Goal: Information Seeking & Learning: Learn about a topic

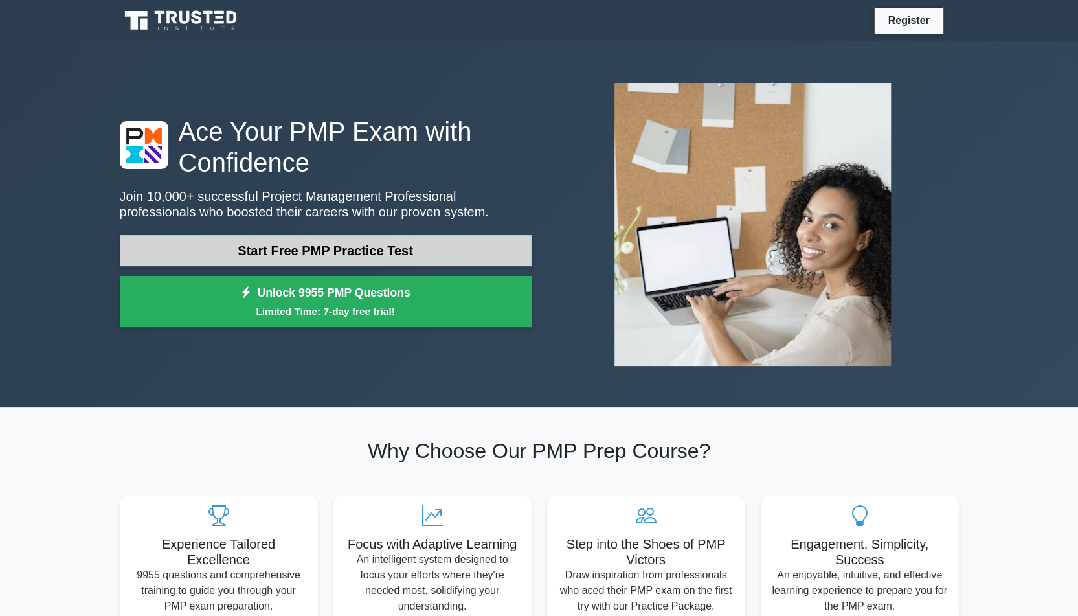
click at [408, 258] on link "Start Free PMP Practice Test" at bounding box center [326, 250] width 412 height 31
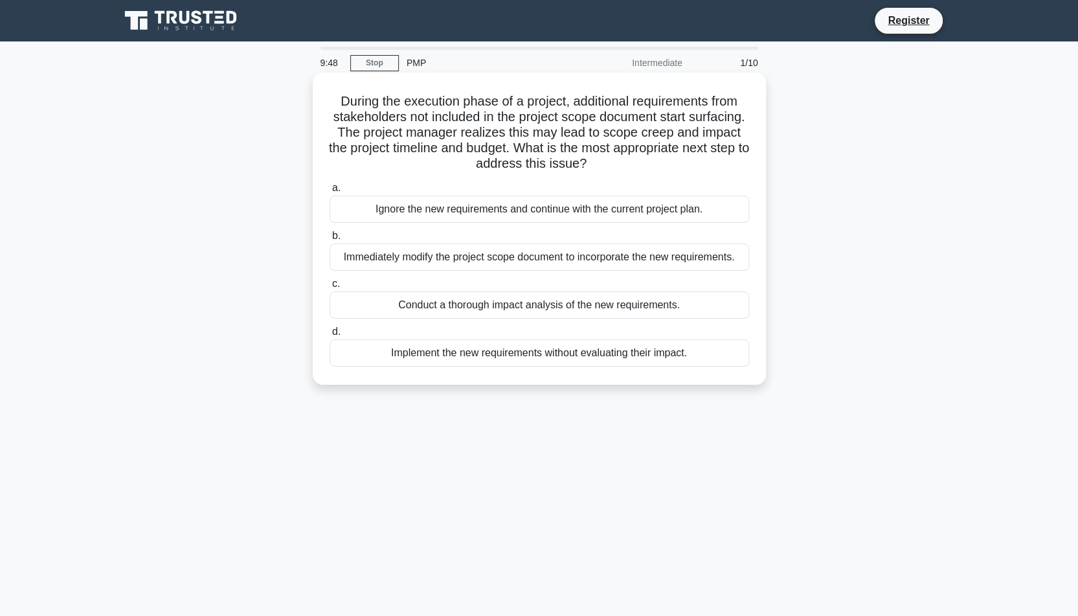
drag, startPoint x: 332, startPoint y: 100, endPoint x: 709, endPoint y: 361, distance: 458.0
click at [709, 361] on div "During the execution phase of a project, additional requirements from stakehold…" at bounding box center [539, 229] width 443 height 302
copy div "During the execution phase of a project, additional requirements from stakehold…"
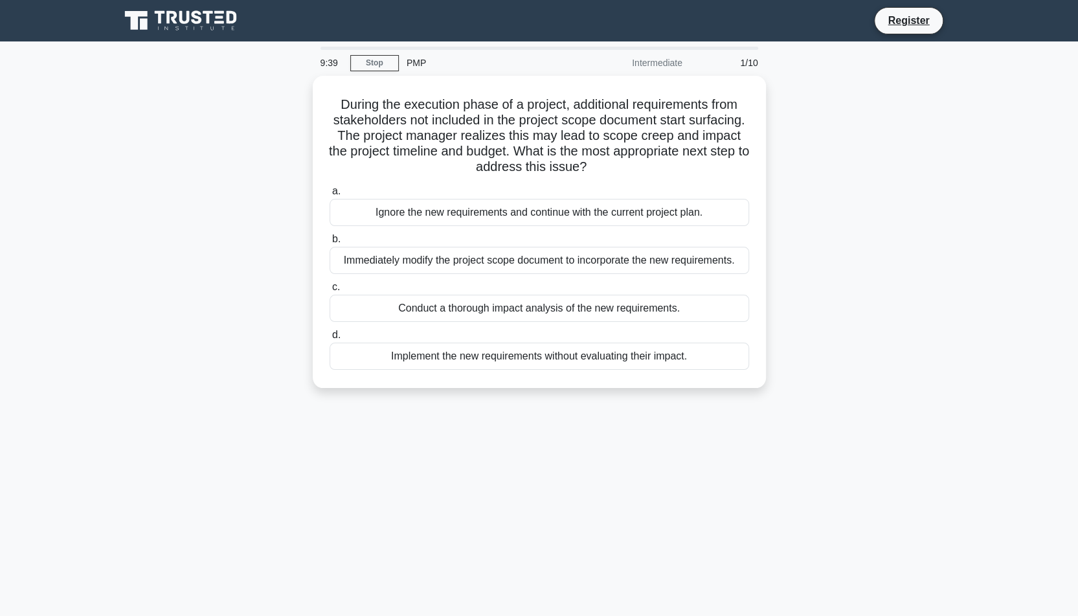
click at [447, 549] on div "9:39 Stop PMP Intermediate 1/10 During the execution phase of a project, additi…" at bounding box center [539, 370] width 855 height 647
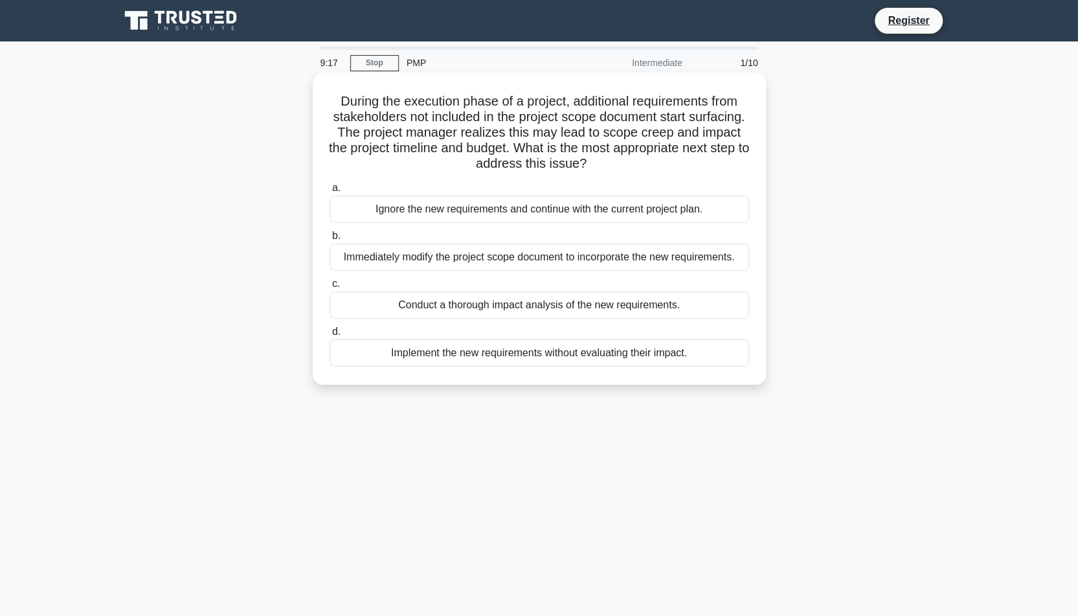
click at [524, 310] on div "Conduct a thorough impact analysis of the new requirements." at bounding box center [540, 304] width 420 height 27
click at [330, 288] on input "c. Conduct a thorough impact analysis of the new requirements." at bounding box center [330, 284] width 0 height 8
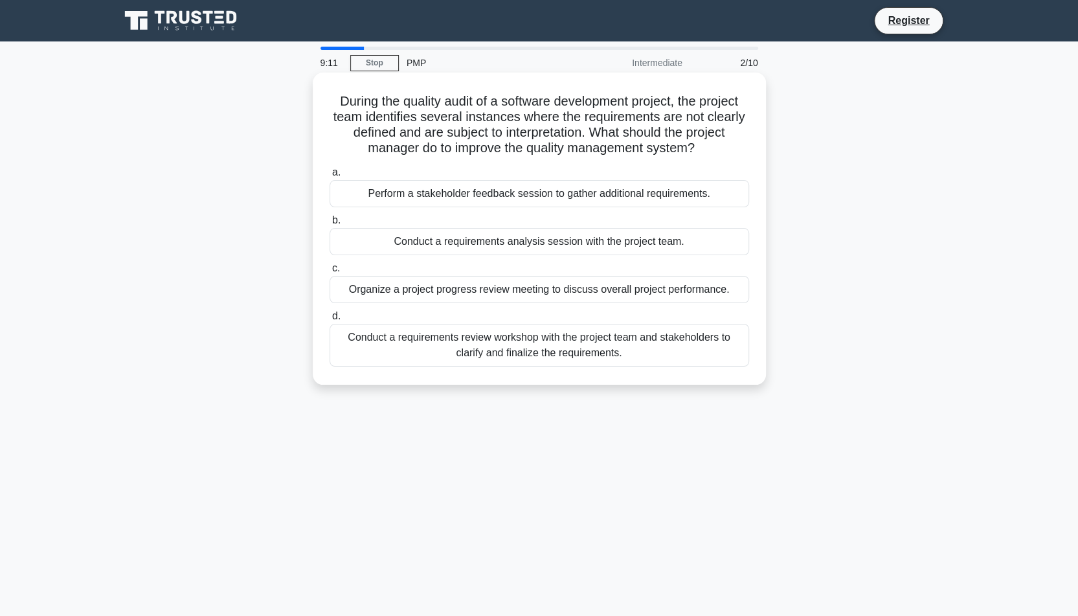
drag, startPoint x: 328, startPoint y: 96, endPoint x: 641, endPoint y: 354, distance: 405.2
click at [641, 354] on div "During the quality audit of a software development project, the project team id…" at bounding box center [539, 229] width 443 height 302
copy div "During the quality audit of a software development project, the project team id…"
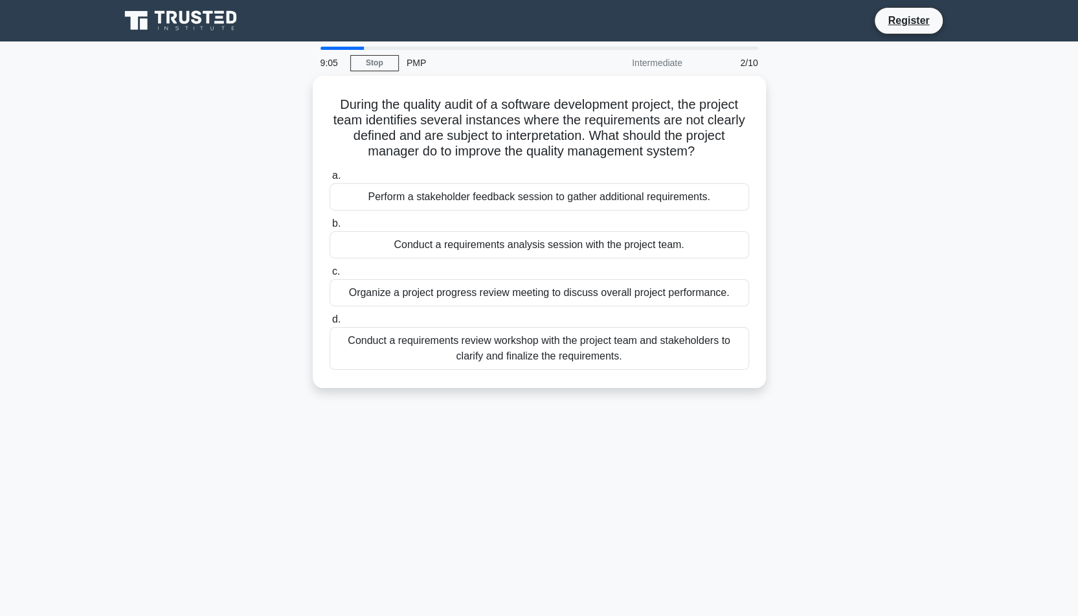
click at [462, 513] on div "9:05 Stop PMP Intermediate 2/10 During the quality audit of a software developm…" at bounding box center [539, 370] width 855 height 647
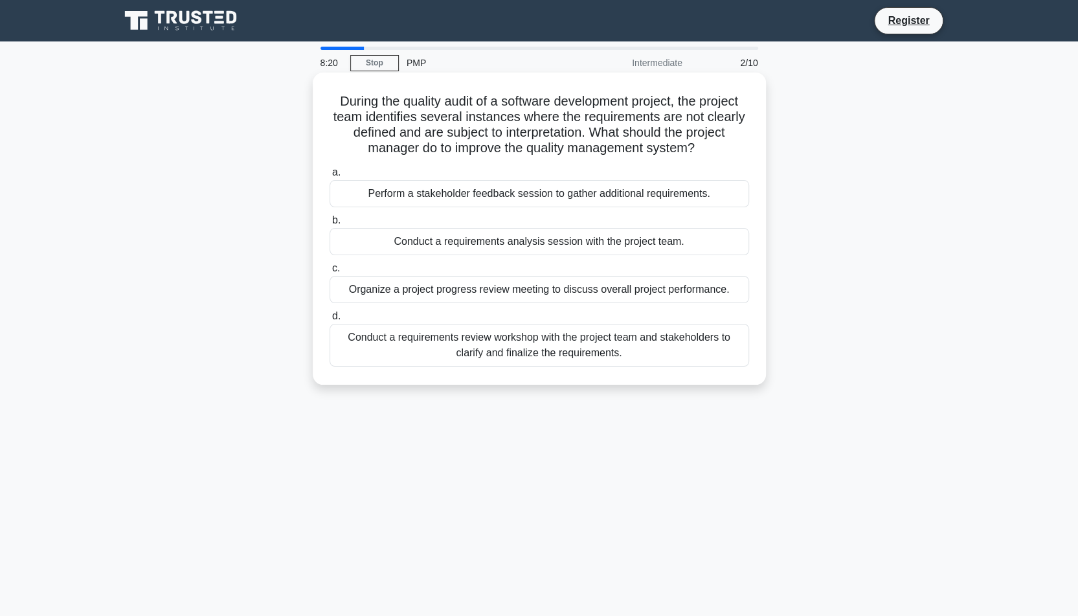
click at [527, 247] on div "Conduct a requirements analysis session with the project team." at bounding box center [540, 241] width 420 height 27
click at [330, 225] on input "b. Conduct a requirements analysis session with the project team." at bounding box center [330, 220] width 0 height 8
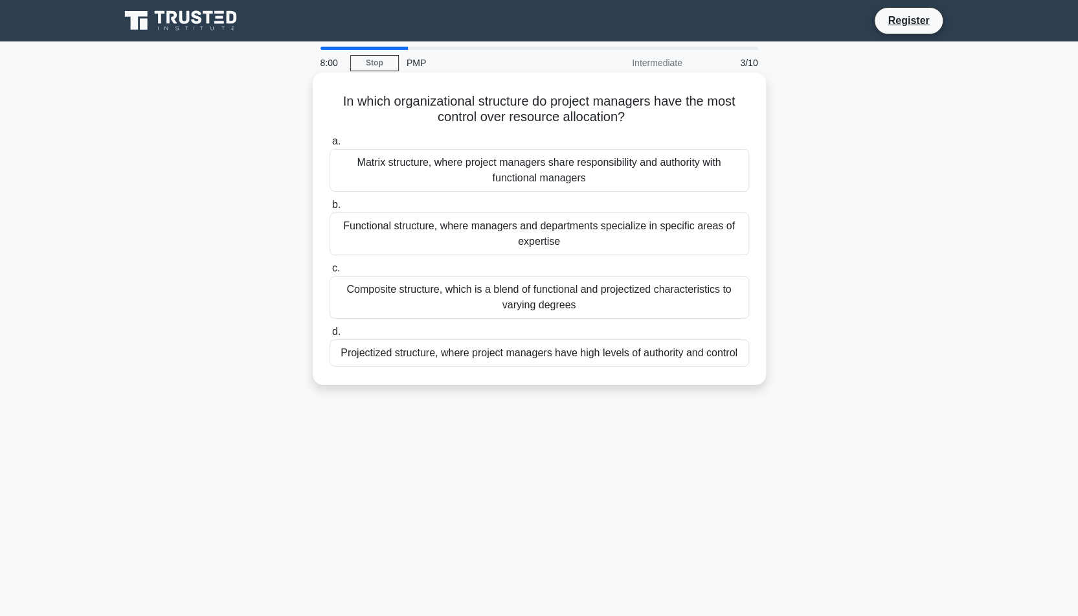
click at [475, 349] on div "Projectized structure, where project managers have high levels of authority and…" at bounding box center [540, 352] width 420 height 27
click at [330, 336] on input "d. Projectized structure, where project managers have high levels of authority …" at bounding box center [330, 332] width 0 height 8
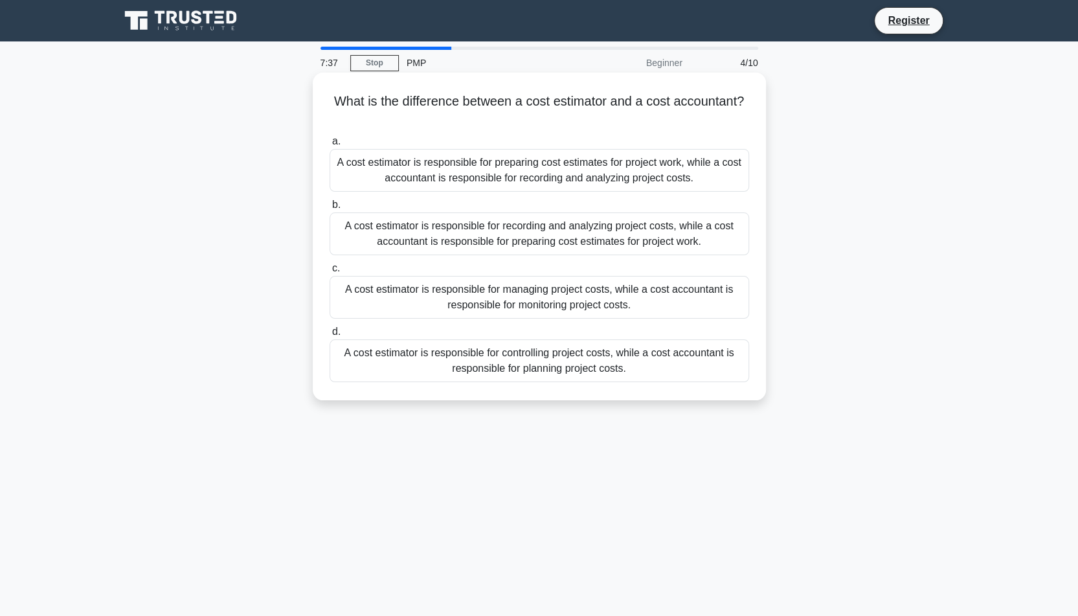
drag, startPoint x: 638, startPoint y: 376, endPoint x: 320, endPoint y: 97, distance: 423.0
click at [320, 97] on div "What is the difference between a cost estimator and a cost accountant? .spinner…" at bounding box center [539, 236] width 443 height 317
copy div "What is the difference between a cost estimator and a cost accountant? .spinner…"
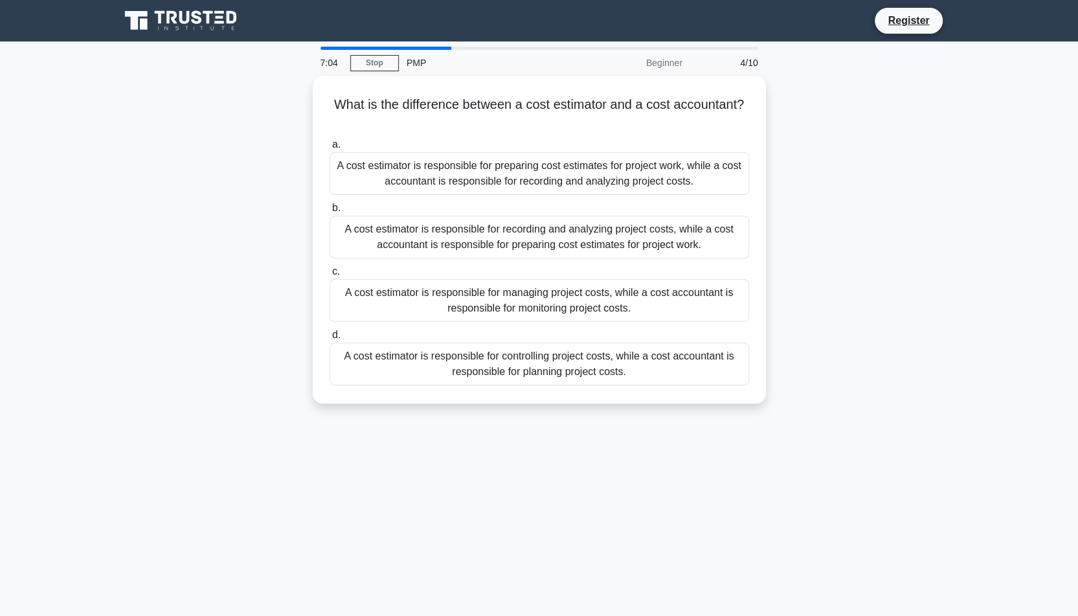
copy div "What is the difference between a cost estimator and a cost accountant? .spinner…"
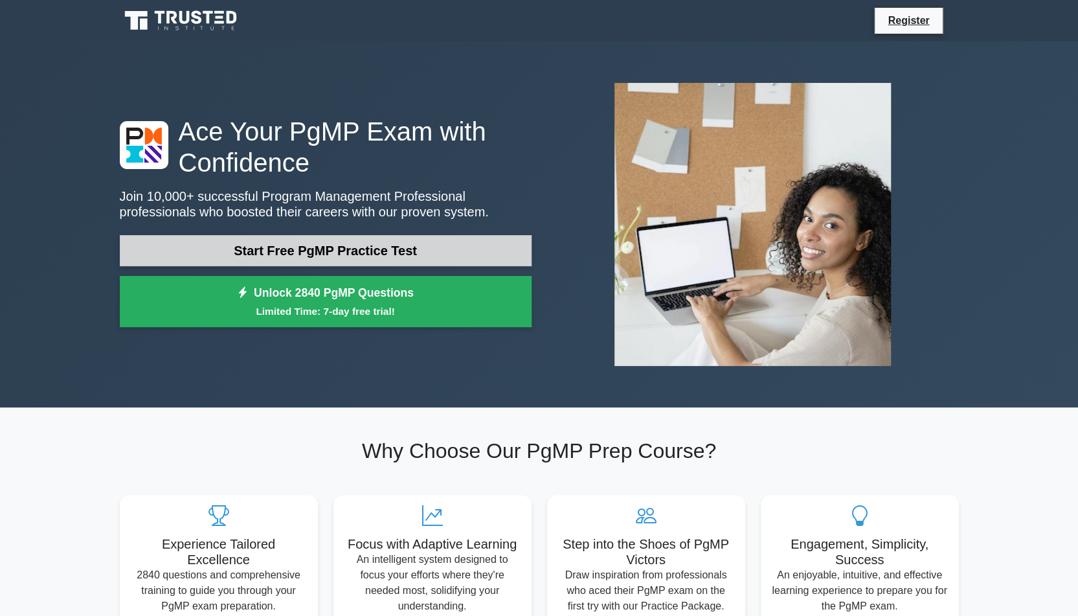
click at [325, 258] on link "Start Free PgMP Practice Test" at bounding box center [326, 250] width 412 height 31
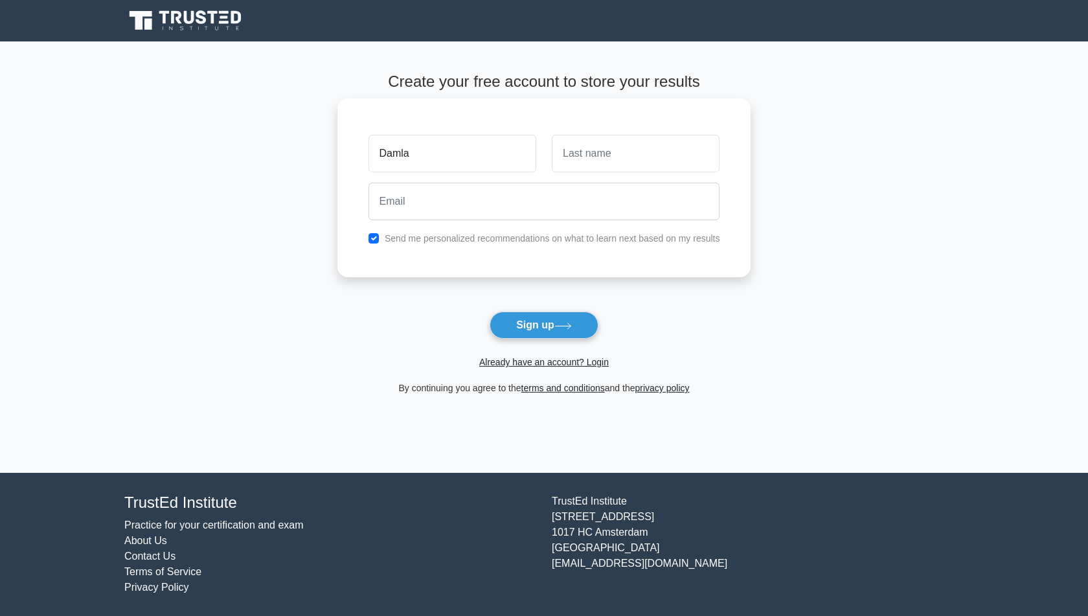
type input "Damla"
click at [578, 156] on input "text" at bounding box center [636, 154] width 168 height 38
type input "Aslan"
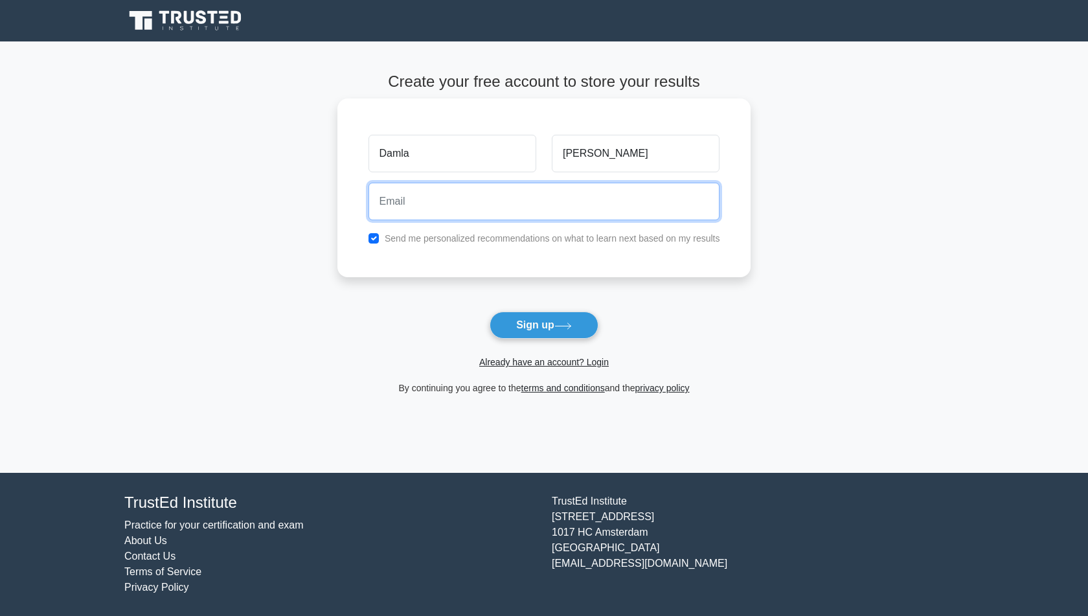
click at [492, 210] on input "email" at bounding box center [544, 202] width 352 height 38
type input "damlasivrioglu@gmail.com"
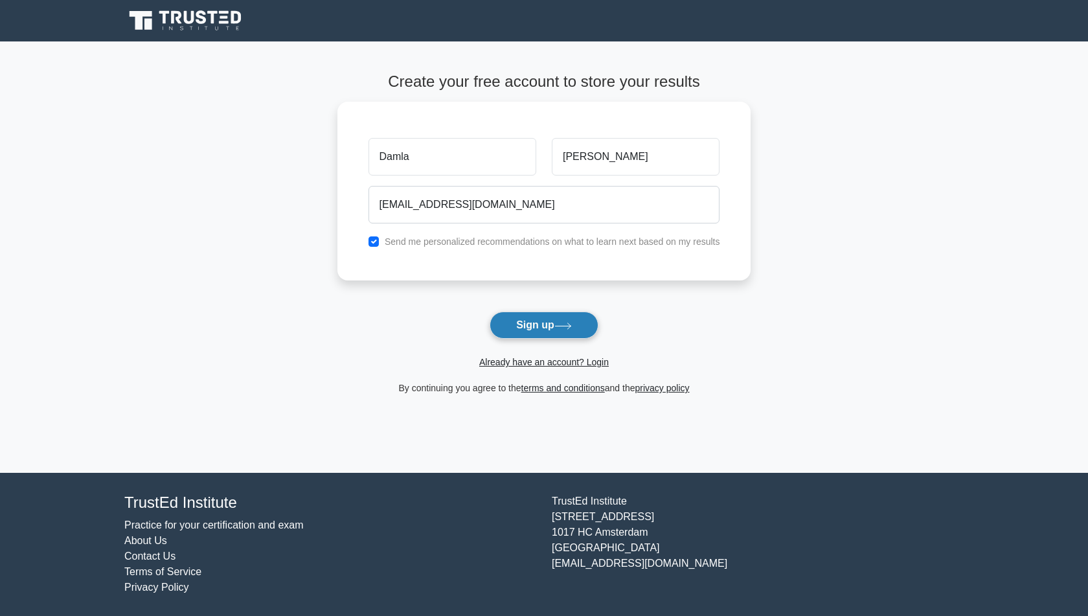
click at [524, 331] on button "Sign up" at bounding box center [543, 324] width 109 height 27
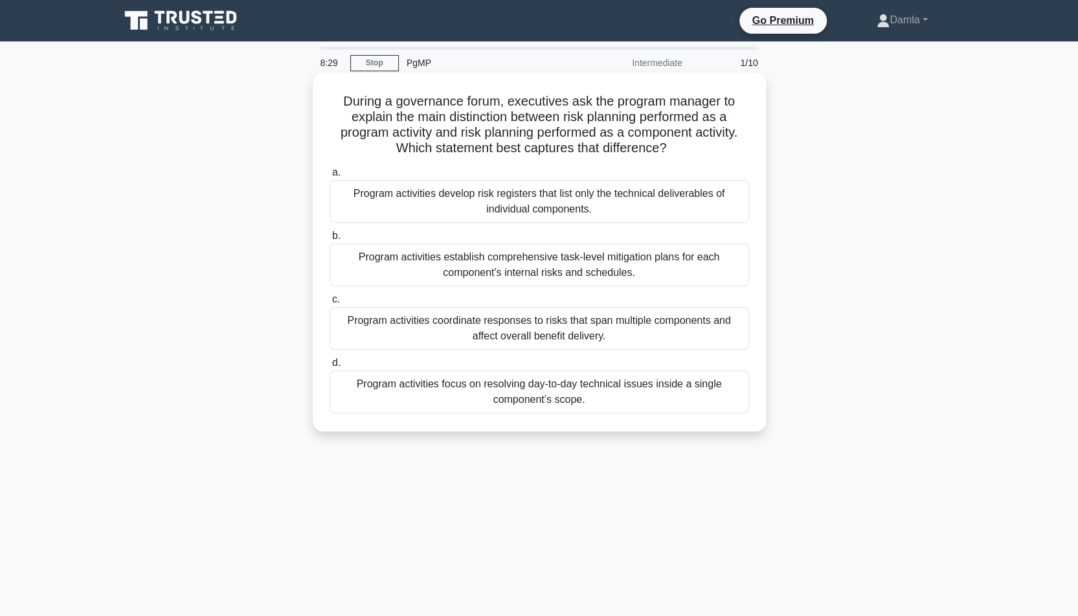
click at [687, 331] on div "Program activities coordinate responses to risks that span multiple components …" at bounding box center [540, 328] width 420 height 43
click at [330, 304] on input "c. Program activities coordinate responses to risks that span multiple componen…" at bounding box center [330, 299] width 0 height 8
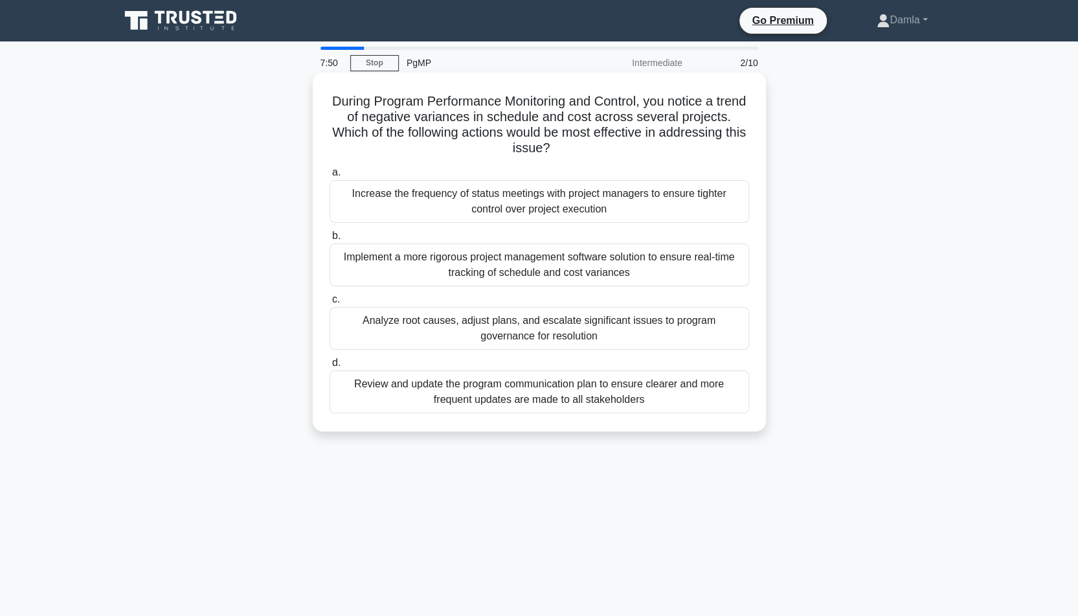
click at [575, 324] on div "Analyze root causes, adjust plans, and escalate significant issues to program g…" at bounding box center [540, 328] width 420 height 43
click at [330, 304] on input "c. Analyze root causes, adjust plans, and escalate significant issues to progra…" at bounding box center [330, 299] width 0 height 8
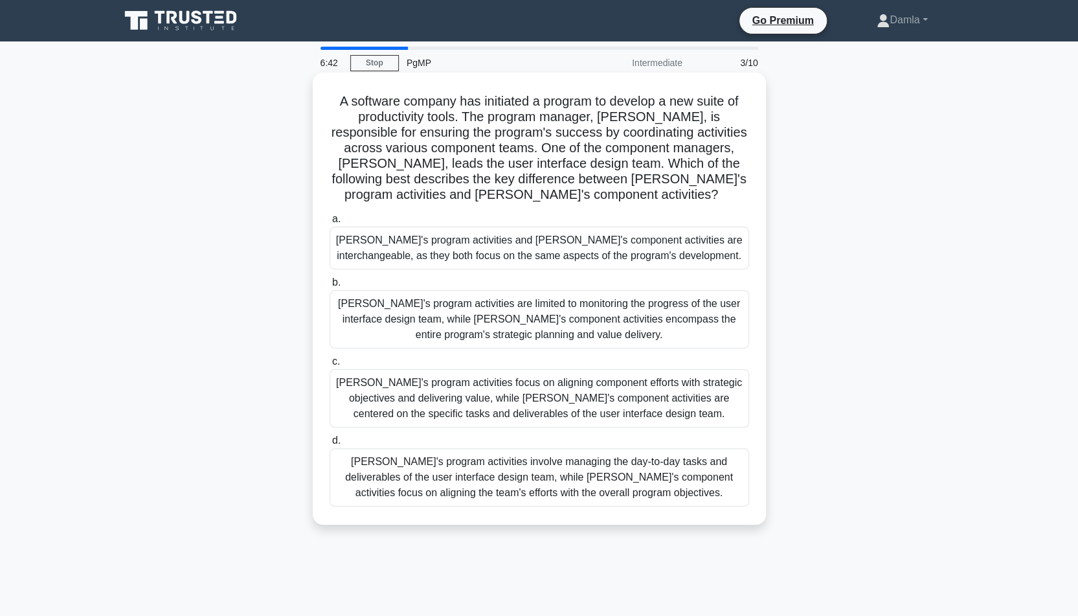
click at [673, 387] on div "Rachel's program activities focus on aligning component efforts with strategic …" at bounding box center [540, 398] width 420 height 58
click at [330, 366] on input "c. Rachel's program activities focus on aligning component efforts with strateg…" at bounding box center [330, 361] width 0 height 8
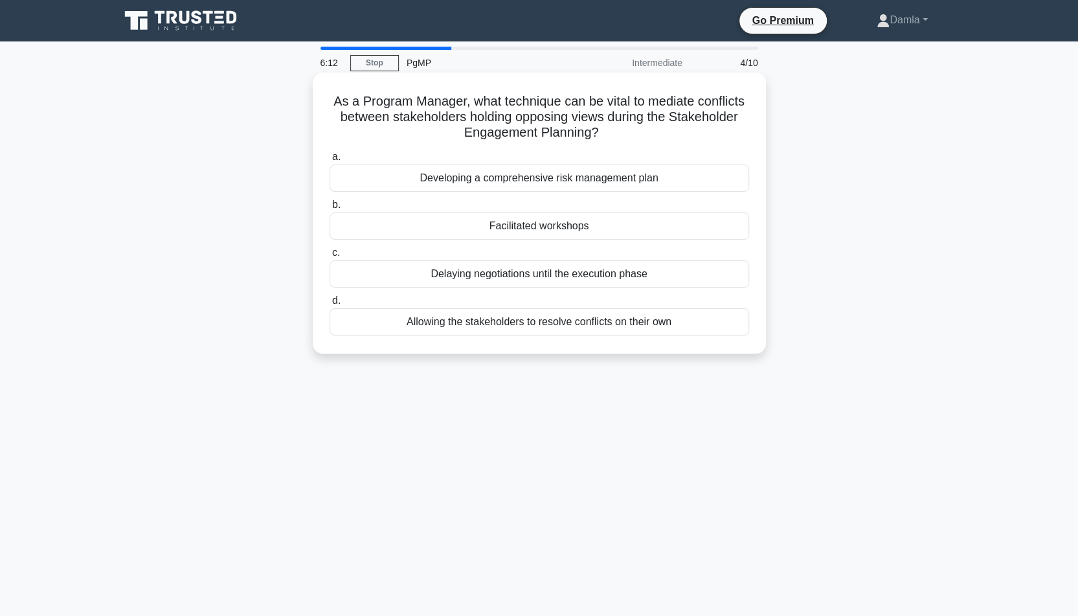
click at [565, 224] on div "Facilitated workshops" at bounding box center [540, 225] width 420 height 27
click at [330, 209] on input "b. Facilitated workshops" at bounding box center [330, 205] width 0 height 8
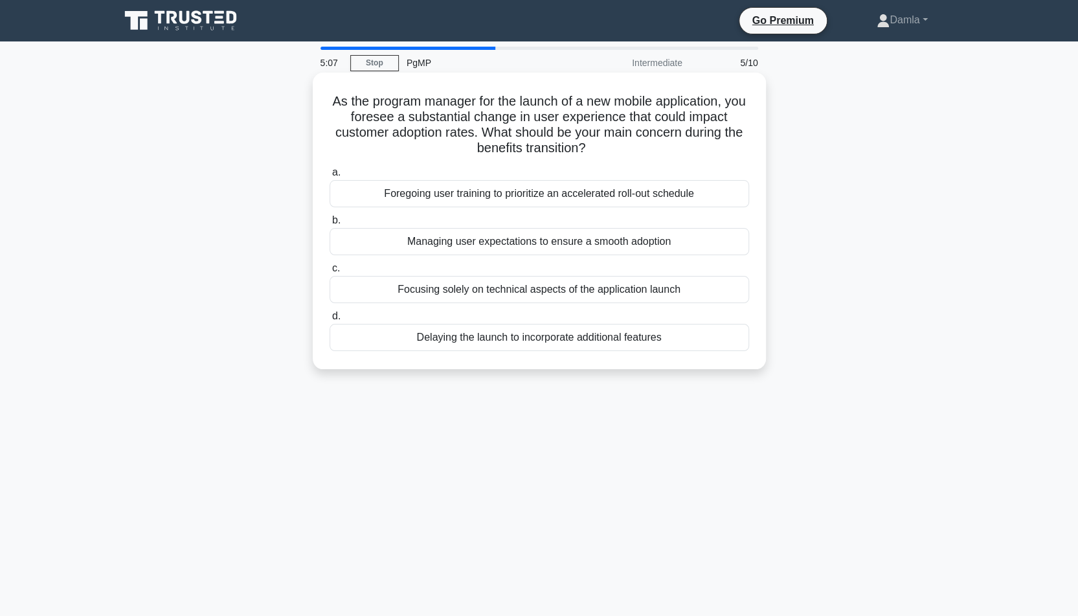
click at [655, 244] on div "Managing user expectations to ensure a smooth adoption" at bounding box center [540, 241] width 420 height 27
click at [330, 225] on input "b. Managing user expectations to ensure a smooth adoption" at bounding box center [330, 220] width 0 height 8
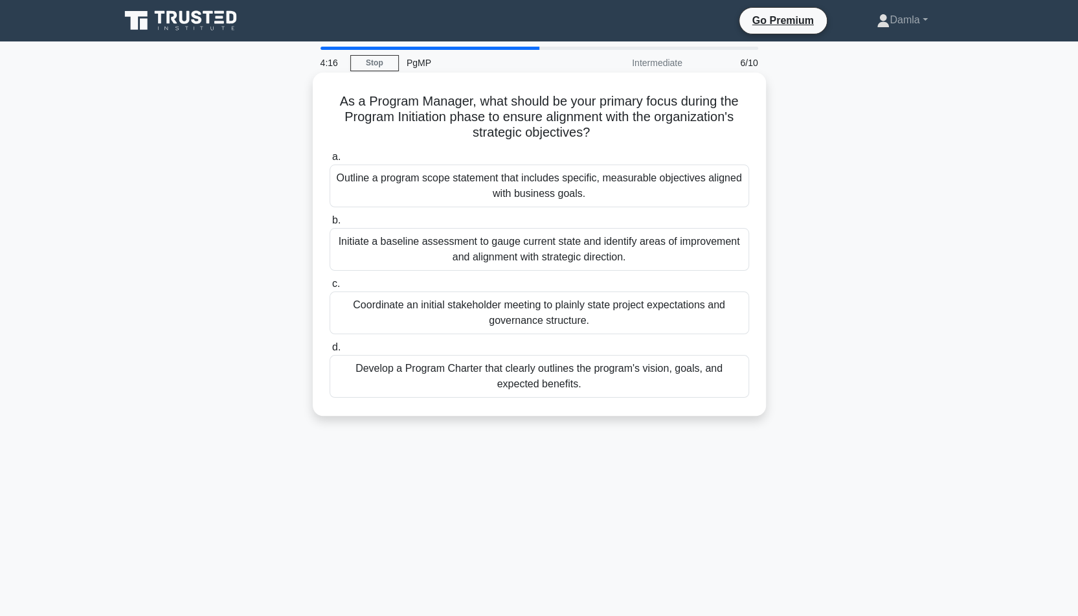
click at [613, 382] on div "Develop a Program Charter that clearly outlines the program's vision, goals, an…" at bounding box center [540, 376] width 420 height 43
click at [330, 352] on input "d. Develop a Program Charter that clearly outlines the program's vision, goals,…" at bounding box center [330, 347] width 0 height 8
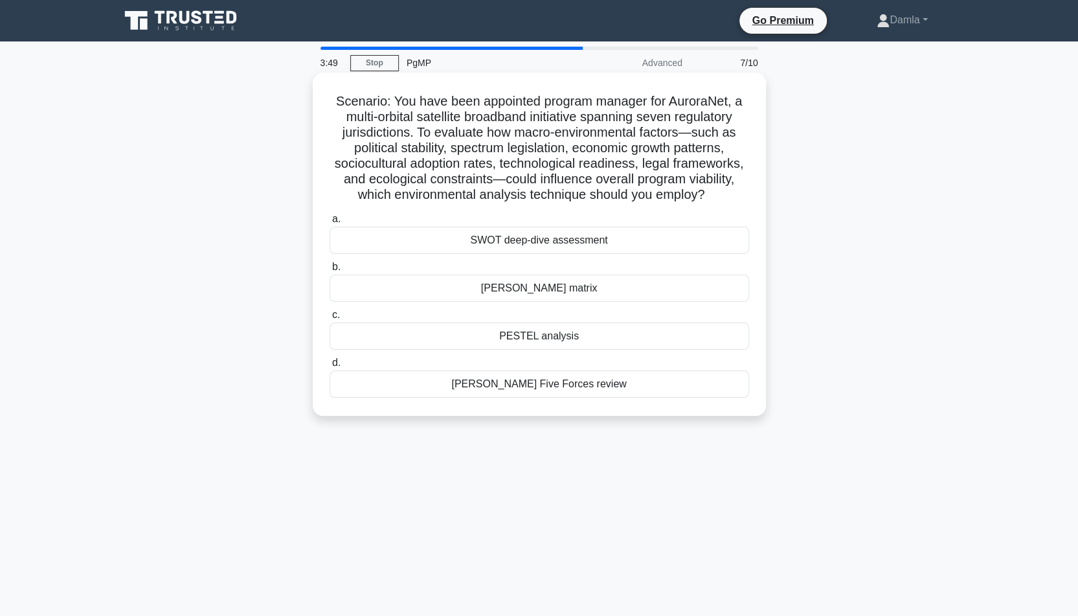
click at [545, 339] on div "PESTEL analysis" at bounding box center [540, 335] width 420 height 27
click at [330, 319] on input "c. PESTEL analysis" at bounding box center [330, 315] width 0 height 8
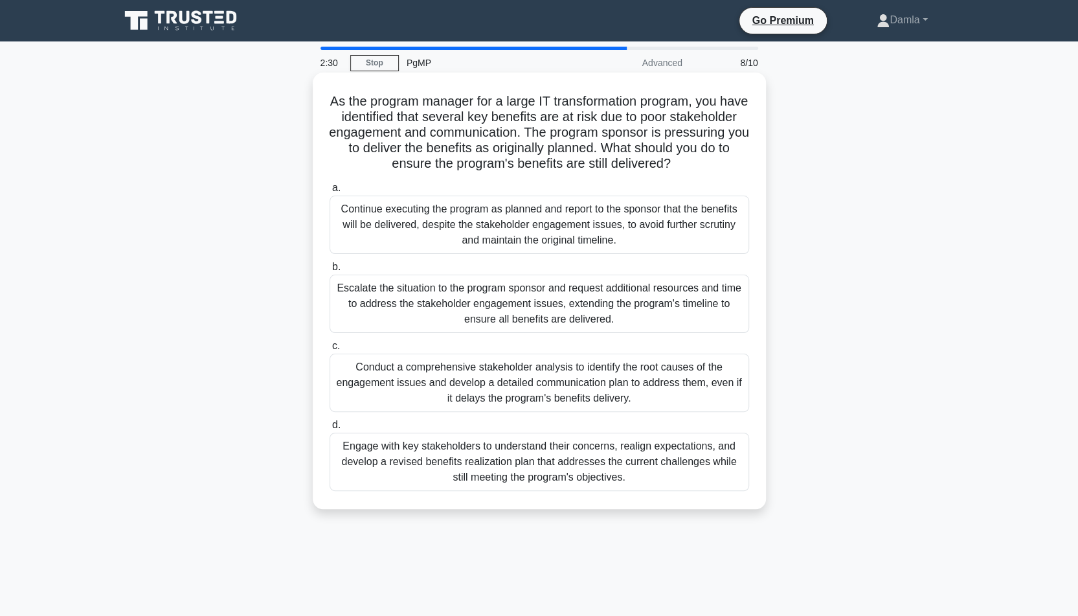
click at [666, 449] on div "Engage with key stakeholders to understand their concerns, realign expectations…" at bounding box center [540, 462] width 420 height 58
click at [330, 429] on input "d. Engage with key stakeholders to understand their concerns, realign expectati…" at bounding box center [330, 425] width 0 height 8
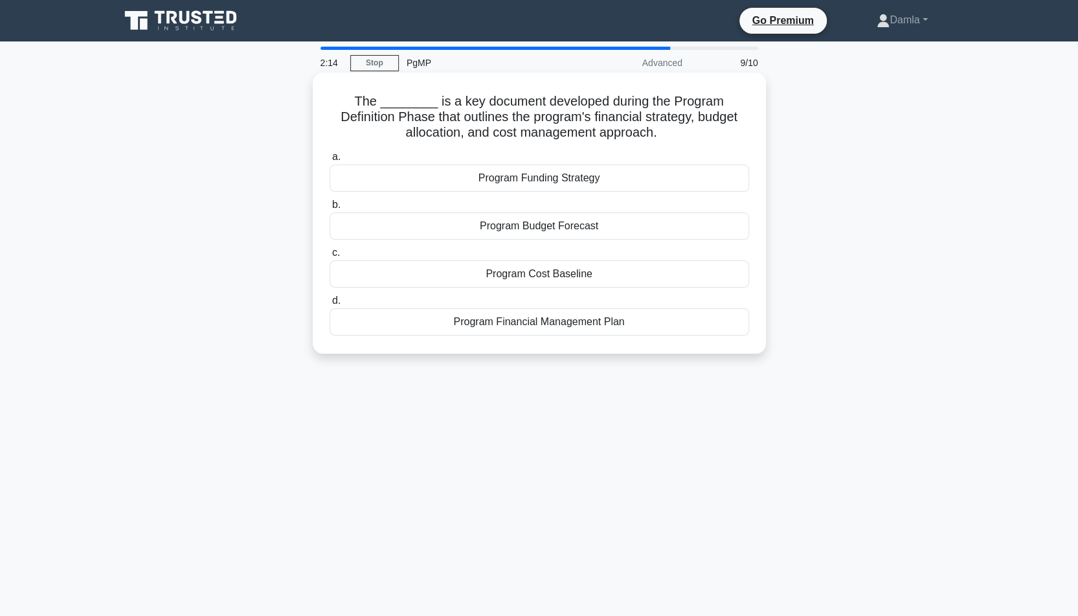
click at [598, 324] on div "Program Financial Management Plan" at bounding box center [540, 321] width 420 height 27
click at [330, 305] on input "d. Program Financial Management Plan" at bounding box center [330, 301] width 0 height 8
click at [596, 230] on div "Preliminary benefits register" at bounding box center [540, 225] width 420 height 27
click at [330, 209] on input "b. Preliminary benefits register" at bounding box center [330, 205] width 0 height 8
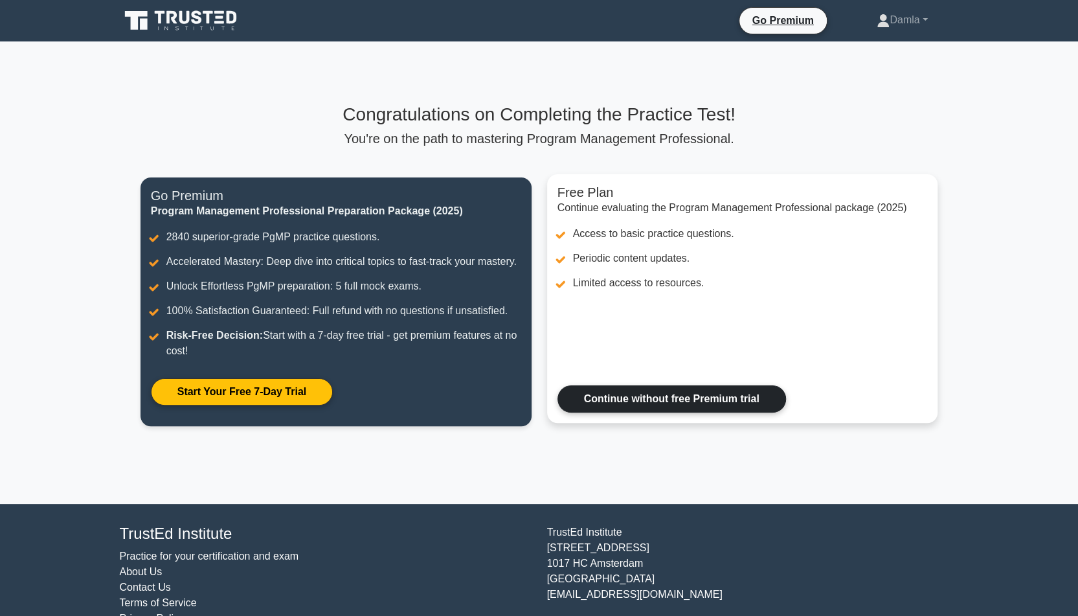
click at [671, 399] on link "Continue without free Premium trial" at bounding box center [671, 398] width 229 height 27
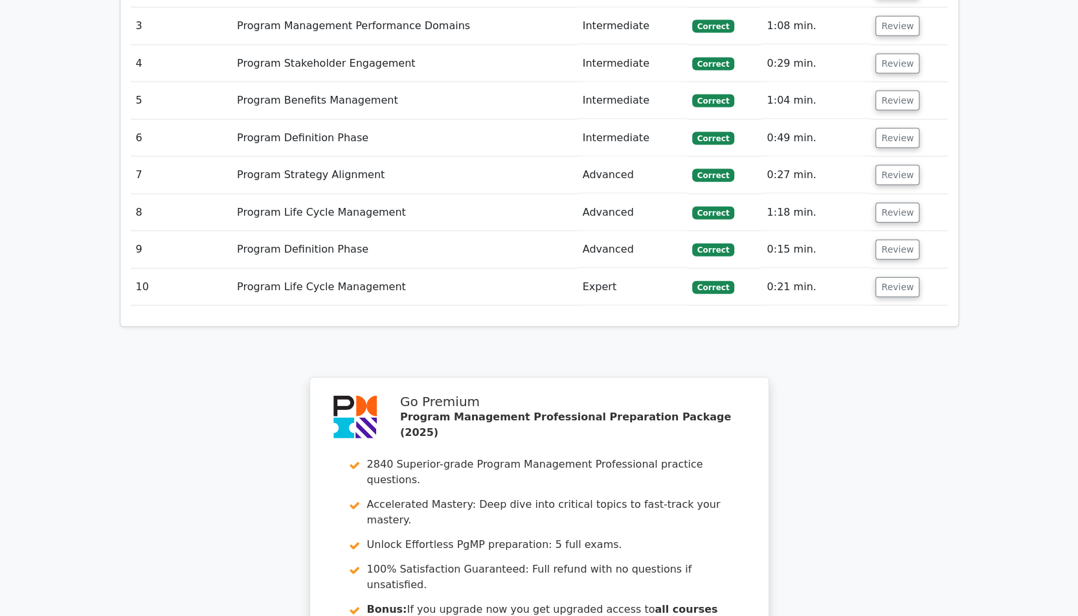
scroll to position [2046, 0]
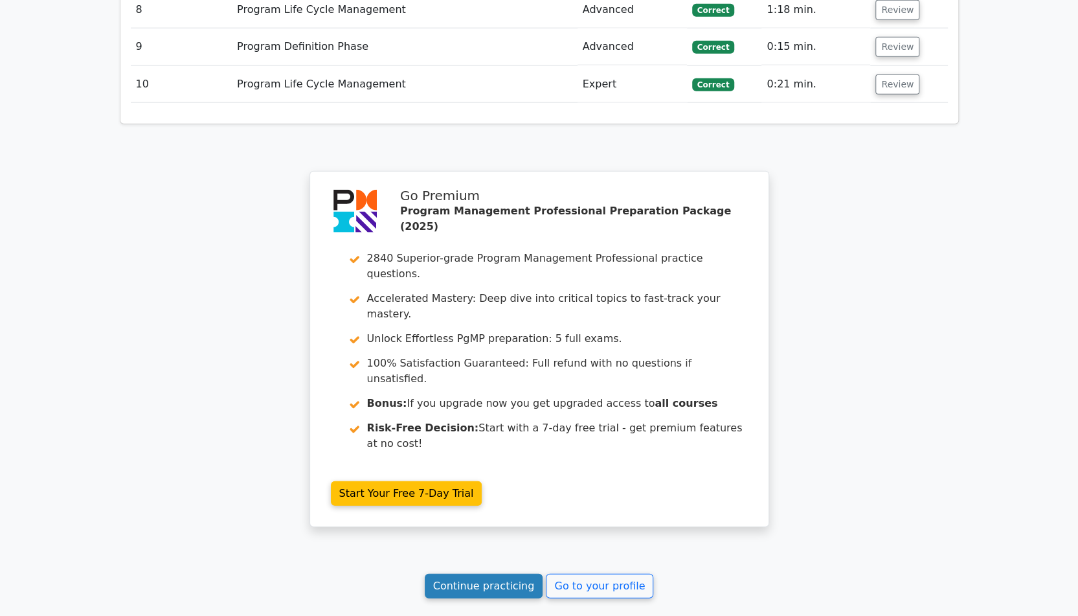
click at [497, 574] on link "Continue practicing" at bounding box center [484, 586] width 118 height 25
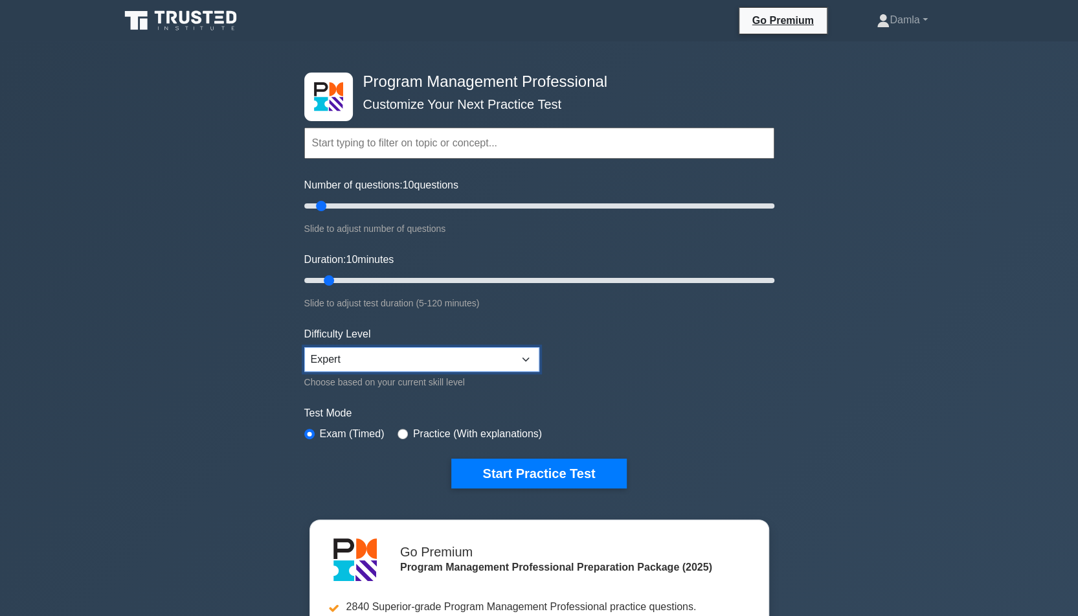
click at [469, 358] on select "Beginner Intermediate Expert" at bounding box center [421, 359] width 235 height 25
click at [662, 390] on form "Topics Introduction to Program Management Program Management Performance Domain…" at bounding box center [539, 288] width 470 height 400
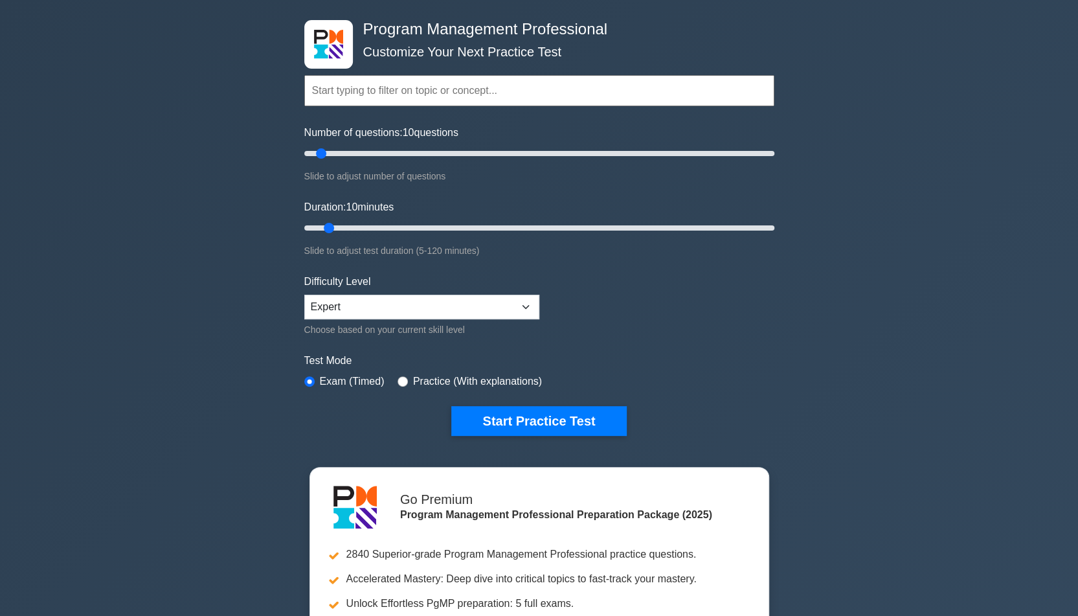
scroll to position [50, 0]
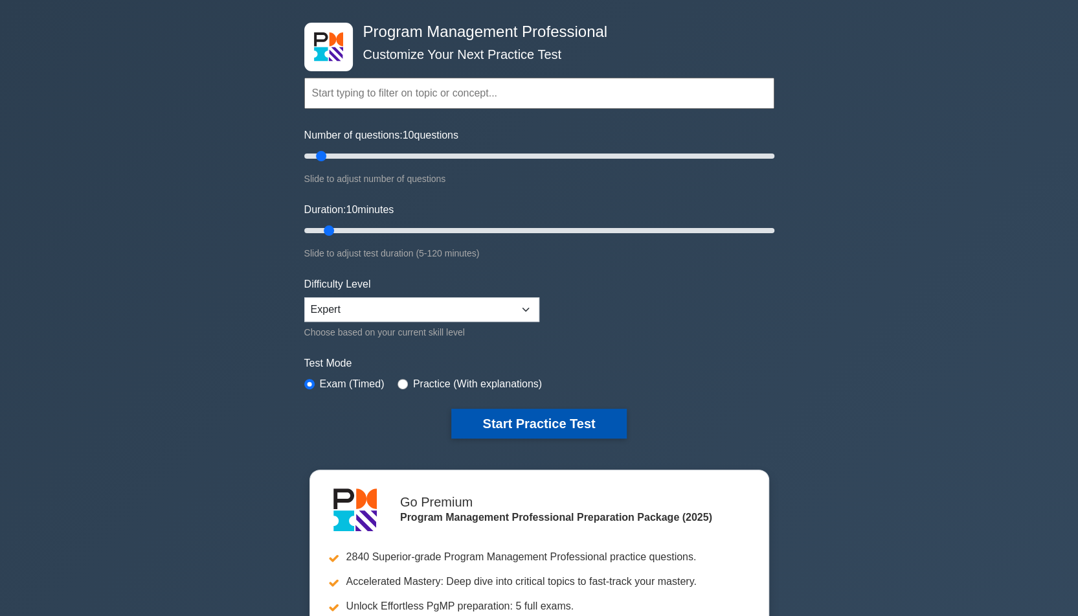
click at [581, 420] on button "Start Practice Test" at bounding box center [538, 424] width 175 height 30
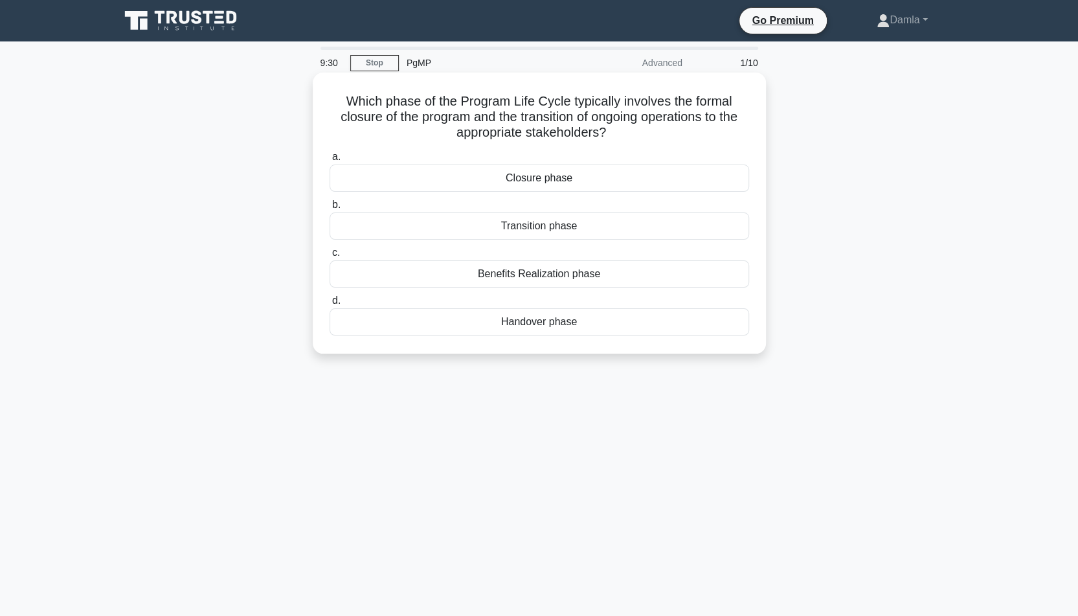
click at [550, 175] on div "Closure phase" at bounding box center [540, 177] width 420 height 27
click at [330, 161] on input "a. Closure phase" at bounding box center [330, 157] width 0 height 8
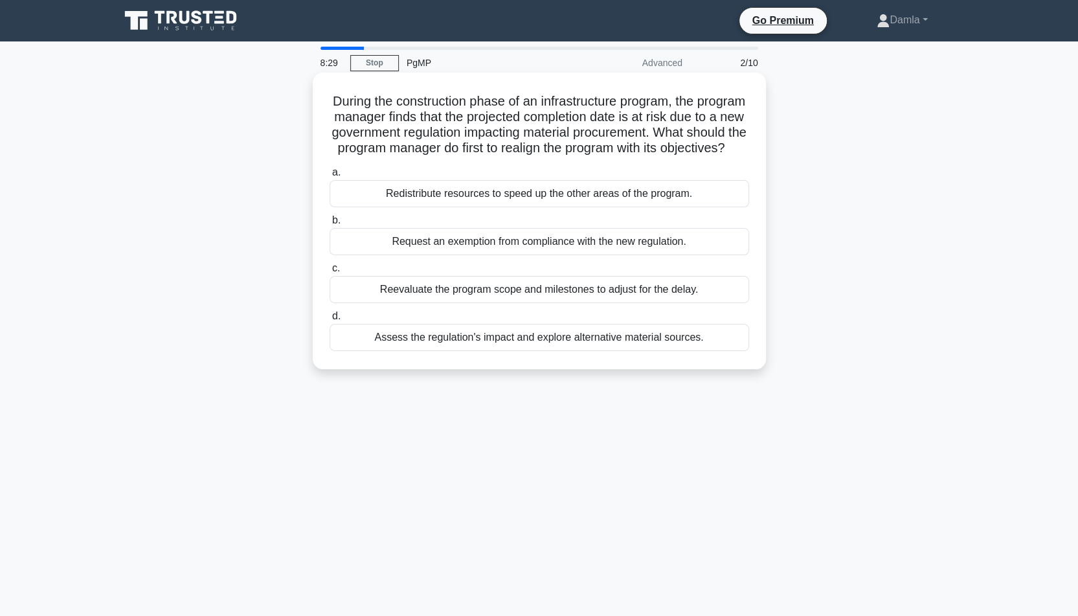
drag, startPoint x: 492, startPoint y: 259, endPoint x: 445, endPoint y: 258, distance: 47.3
click at [445, 255] on div "Request an exemption from compliance with the new regulation." at bounding box center [540, 241] width 420 height 27
copy div "exemption"
click at [480, 351] on div "Assess the regulation's impact and explore alternative material sources." at bounding box center [540, 337] width 420 height 27
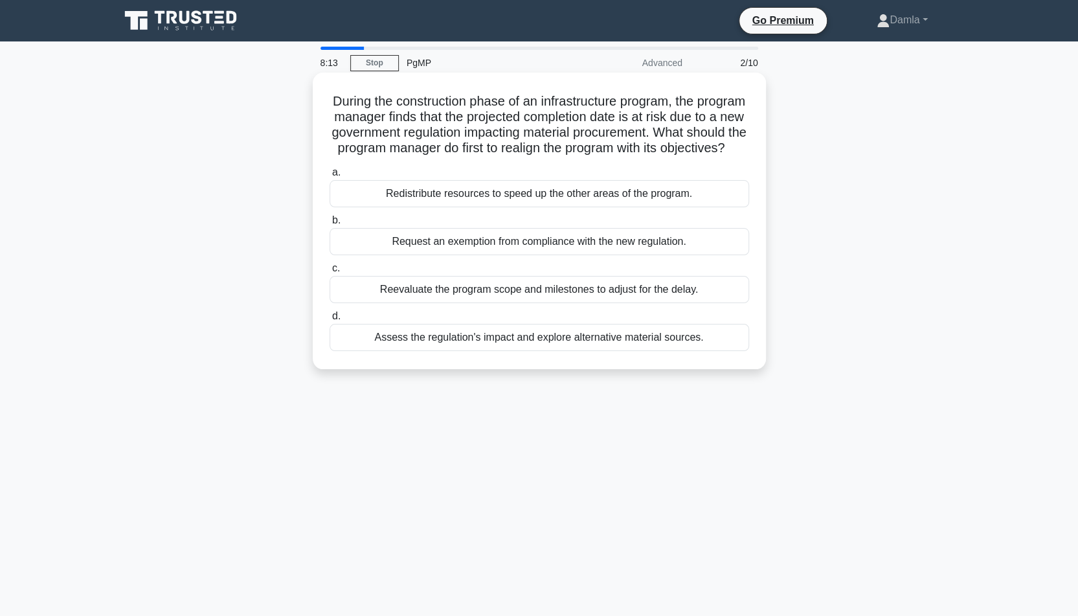
click at [330, 321] on input "d. Assess the regulation's impact and explore alternative material sources." at bounding box center [330, 316] width 0 height 8
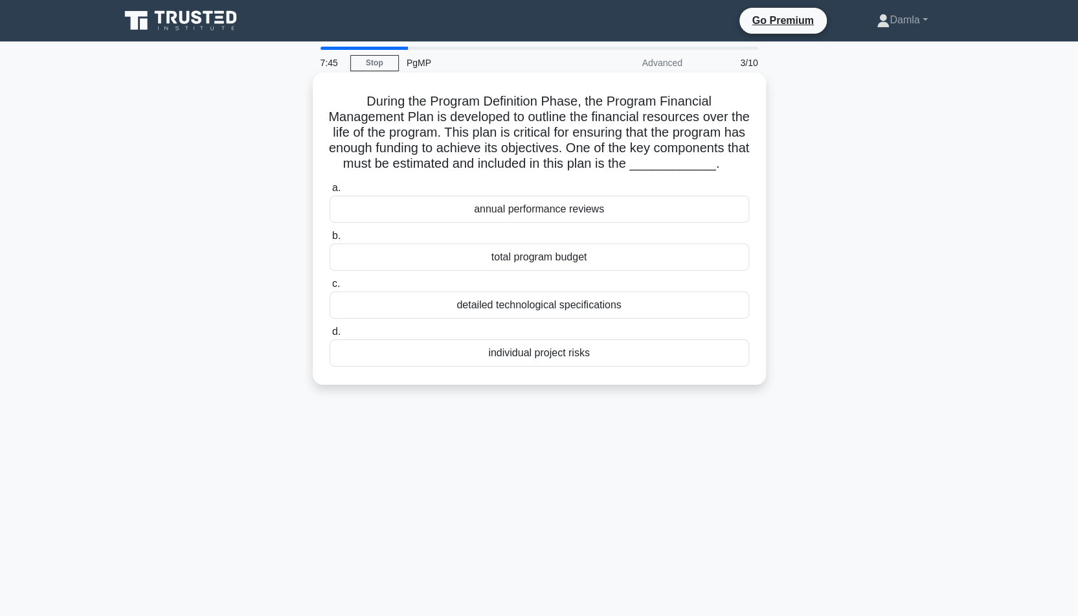
click at [575, 271] on div "total program budget" at bounding box center [540, 256] width 420 height 27
click at [330, 240] on input "b. total program budget" at bounding box center [330, 236] width 0 height 8
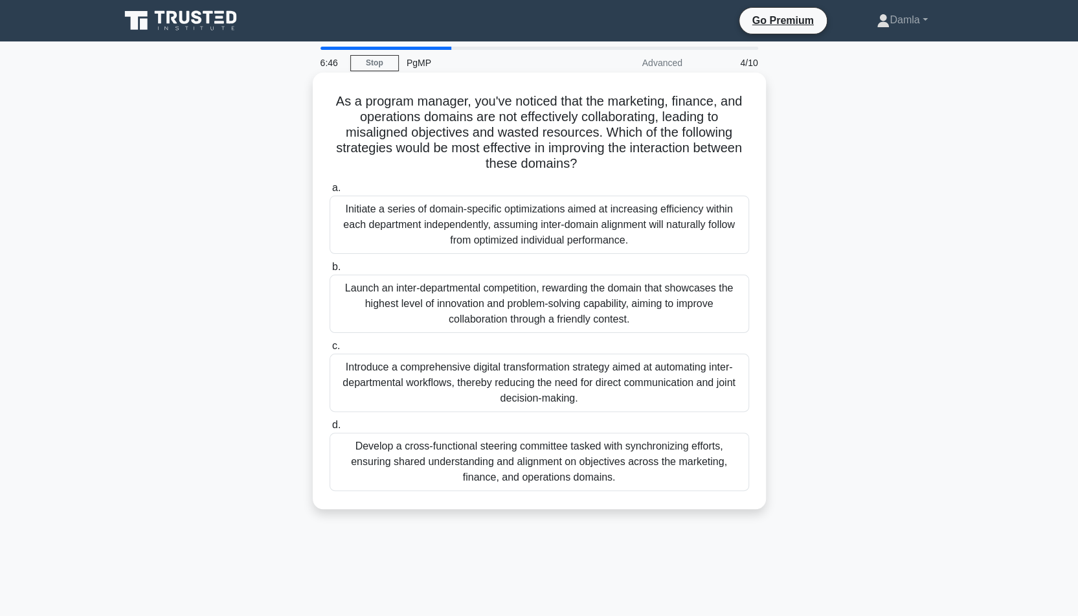
click at [618, 462] on div "Develop a cross-functional steering committee tasked with synchronizing efforts…" at bounding box center [540, 462] width 420 height 58
click at [330, 429] on input "d. Develop a cross-functional steering committee tasked with synchronizing effo…" at bounding box center [330, 425] width 0 height 8
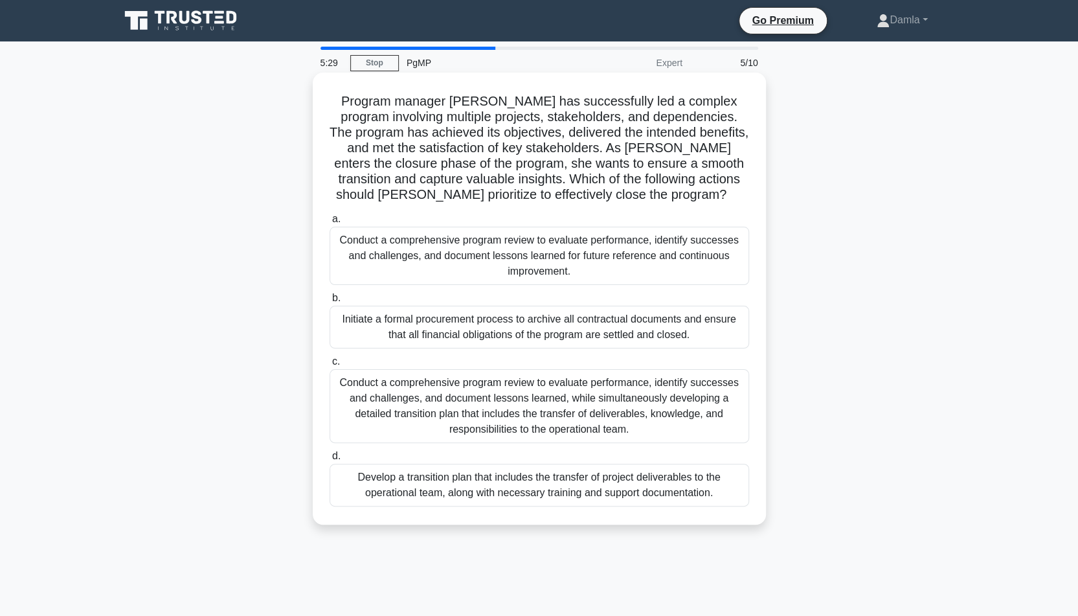
click at [570, 404] on div "Conduct a comprehensive program review to evaluate performance, identify succes…" at bounding box center [540, 406] width 420 height 74
click at [330, 366] on input "c. Conduct a comprehensive program review to evaluate performance, identify suc…" at bounding box center [330, 361] width 0 height 8
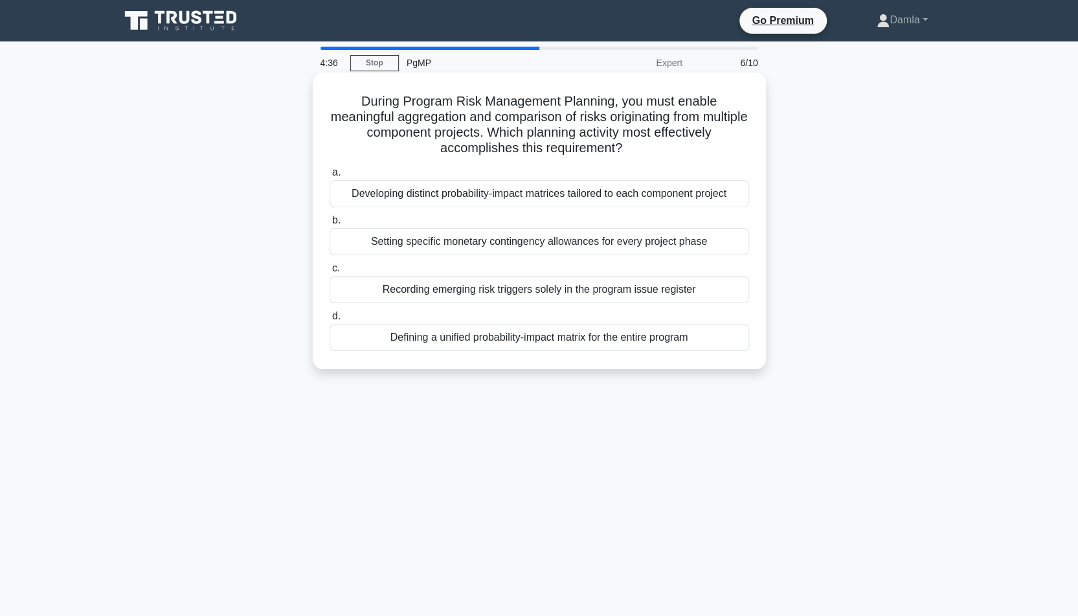
click at [646, 344] on div "Defining a unified probability-impact matrix for the entire program" at bounding box center [540, 337] width 420 height 27
click at [330, 321] on input "d. Defining a unified probability-impact matrix for the entire program" at bounding box center [330, 316] width 0 height 8
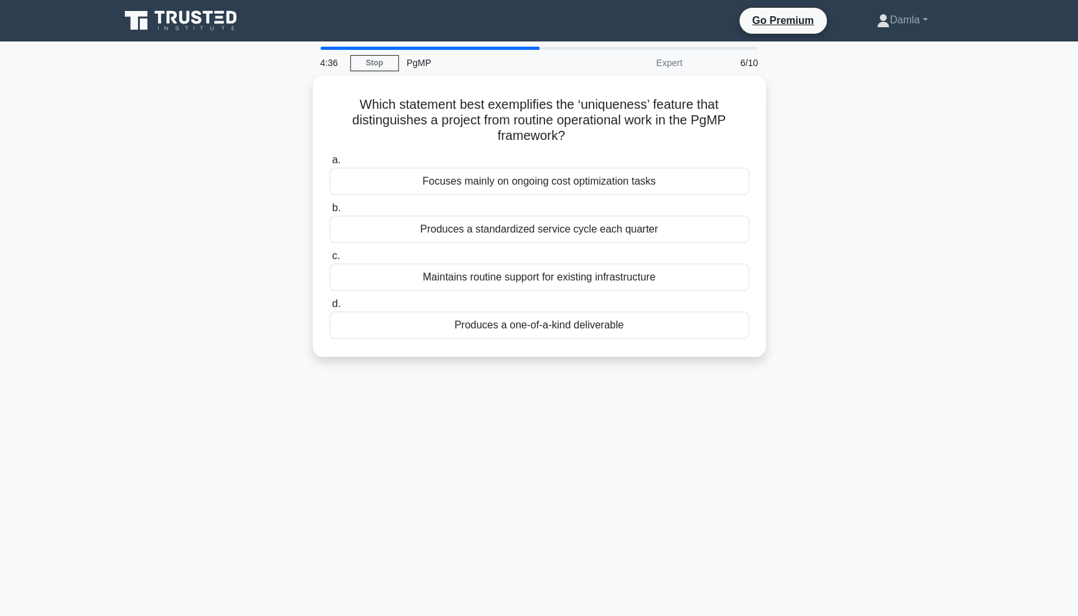
click at [646, 344] on div "Which statement best exemplifies the ‘uniqueness’ feature that distinguishes a …" at bounding box center [539, 216] width 443 height 271
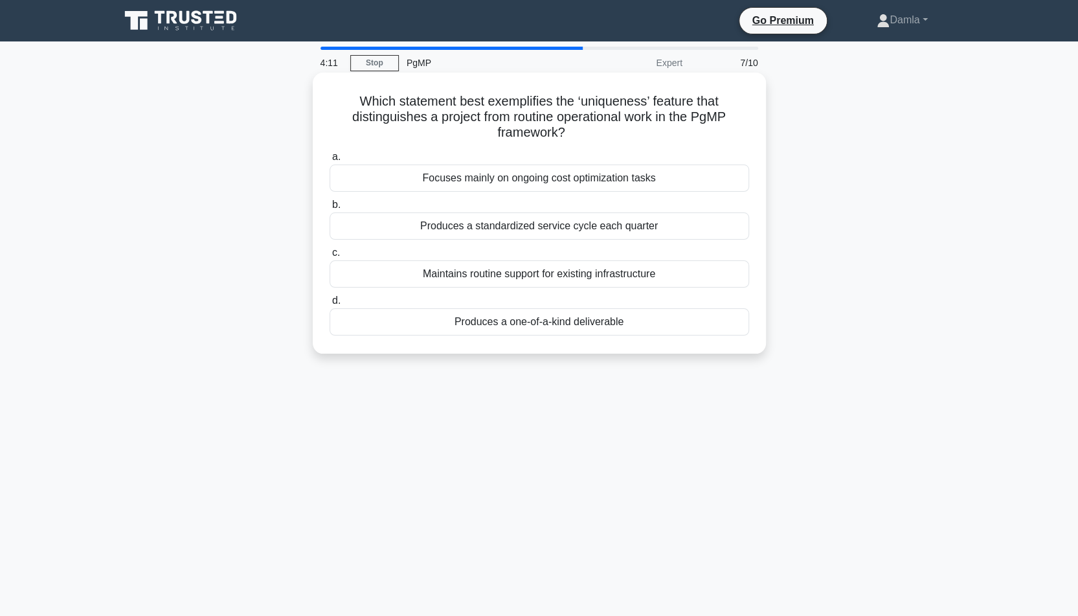
click at [565, 323] on div "Produces a one-of-a-kind deliverable" at bounding box center [540, 321] width 420 height 27
click at [330, 305] on input "d. Produces a one-of-a-kind deliverable" at bounding box center [330, 301] width 0 height 8
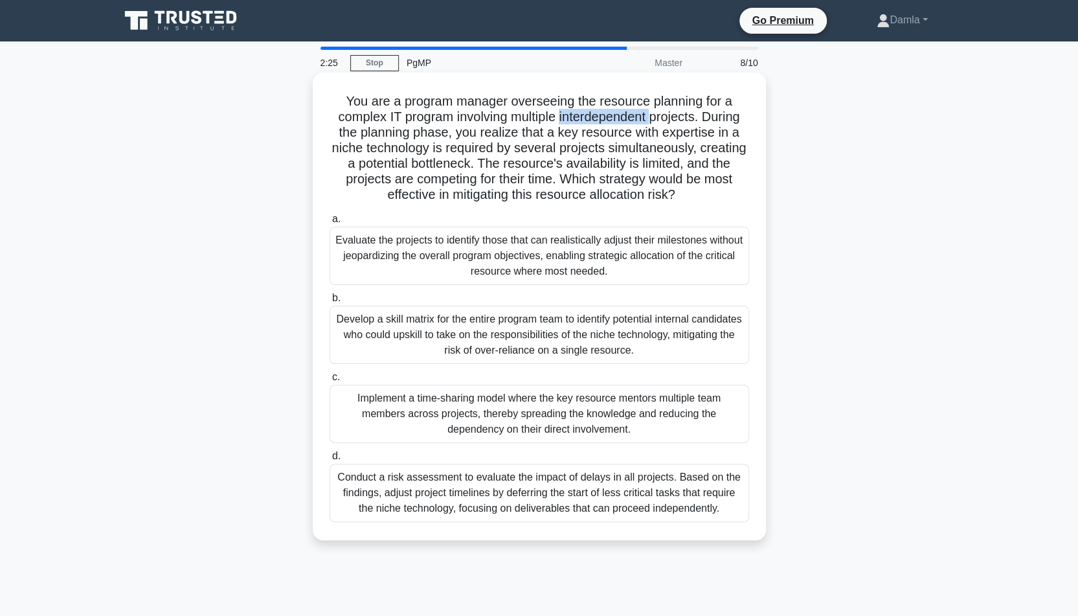
drag, startPoint x: 654, startPoint y: 122, endPoint x: 561, endPoint y: 122, distance: 93.2
click at [561, 122] on h5 "You are a program manager overseeing the resource planning for a complex IT pro…" at bounding box center [539, 148] width 422 height 110
copy h5 "interdependent"
click at [449, 399] on div "Implement a time-sharing model where the key resource mentors multiple team mem…" at bounding box center [540, 414] width 420 height 58
click at [330, 381] on input "c. Implement a time-sharing model where the key resource mentors multiple team …" at bounding box center [330, 377] width 0 height 8
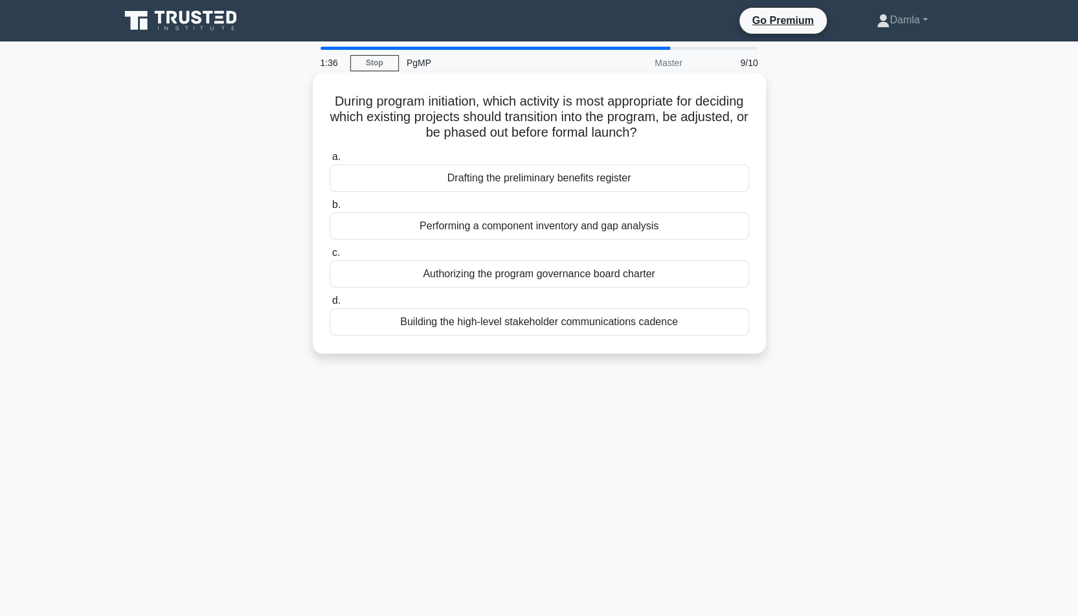
click at [587, 178] on div "Drafting the preliminary benefits register" at bounding box center [540, 177] width 420 height 27
click at [330, 161] on input "a. Drafting the preliminary benefits register" at bounding box center [330, 157] width 0 height 8
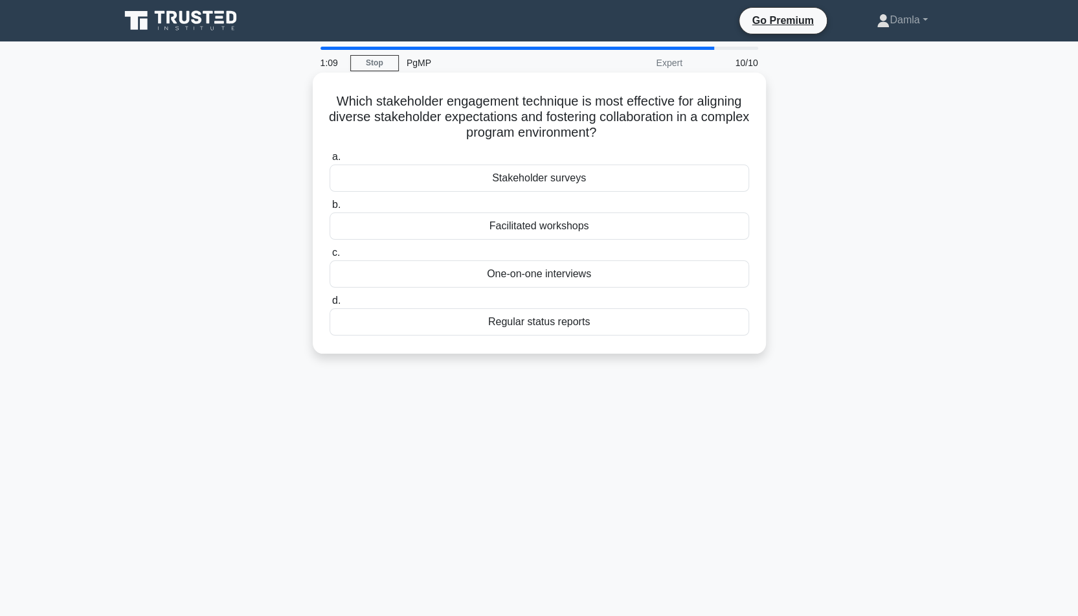
click at [608, 234] on div "Facilitated workshops" at bounding box center [540, 225] width 420 height 27
click at [330, 209] on input "b. Facilitated workshops" at bounding box center [330, 205] width 0 height 8
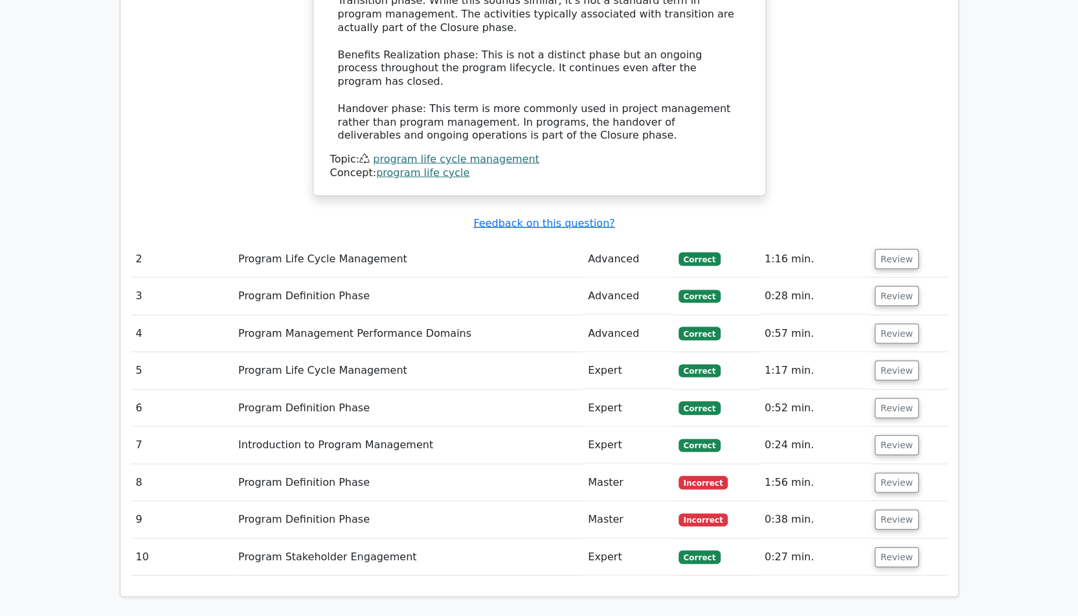
scroll to position [1626, 0]
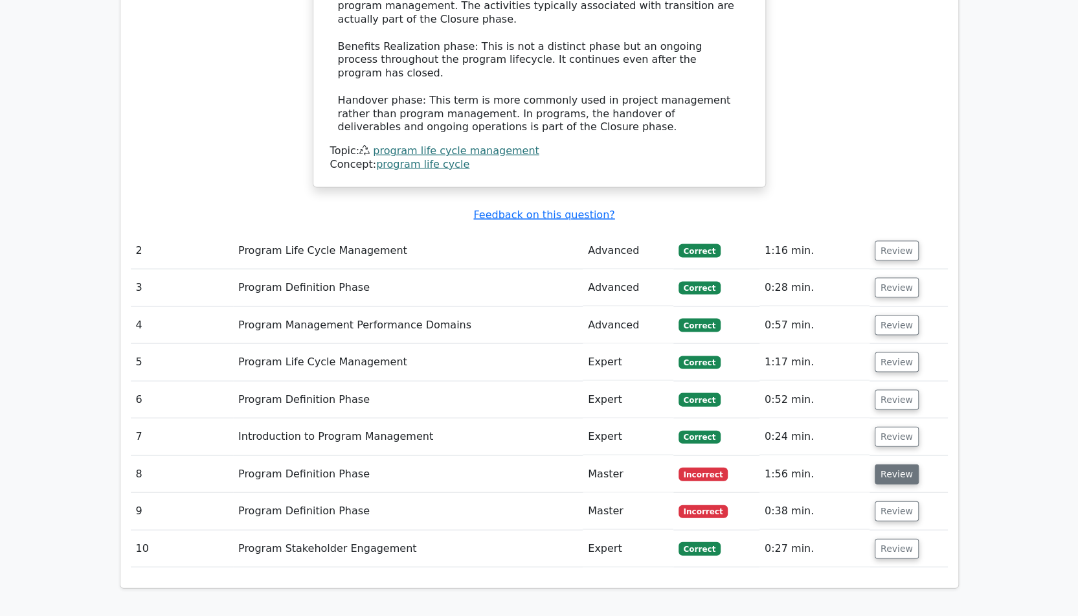
click at [889, 464] on button "Review" at bounding box center [897, 474] width 44 height 20
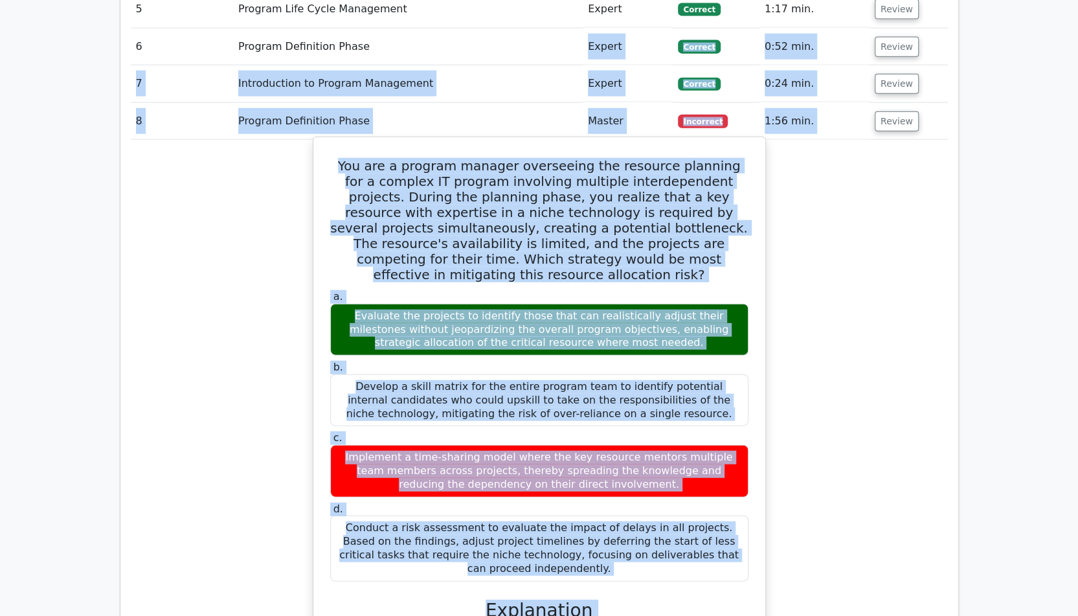
scroll to position [1941, 0]
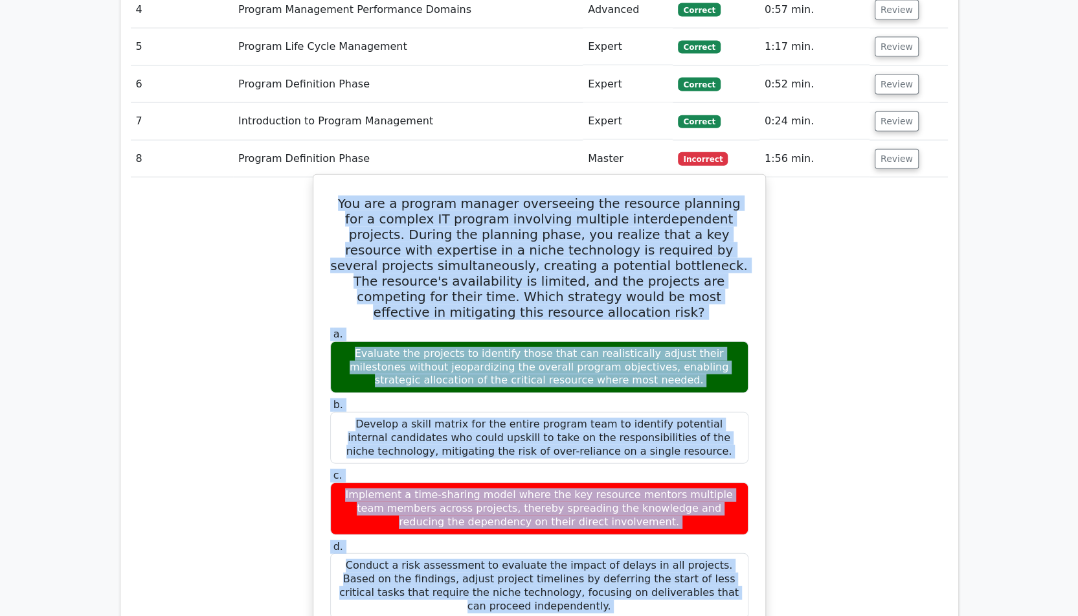
drag, startPoint x: 465, startPoint y: 469, endPoint x: 341, endPoint y: 120, distance: 371.1
click at [341, 180] on div "You are a program manager overseeing the resource planning for a complex IT pro…" at bounding box center [540, 502] width 442 height 644
copy div "You are a program manager overseeing the resource planning for a complex IT pro…"
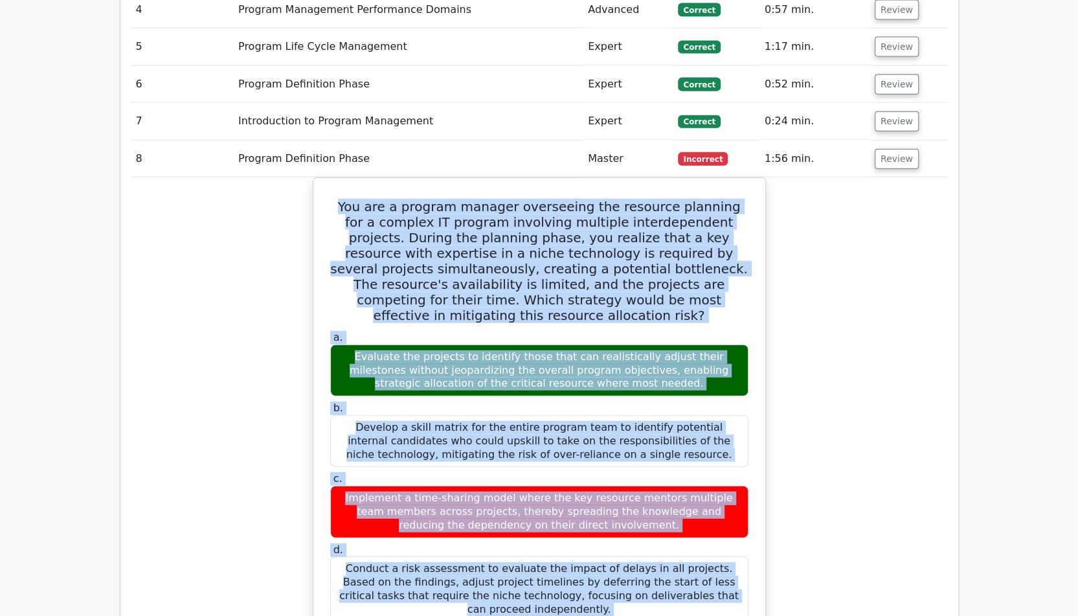
click at [932, 361] on div "You are a program manager overseeing the resource planning for a complex IT pro…" at bounding box center [539, 512] width 817 height 671
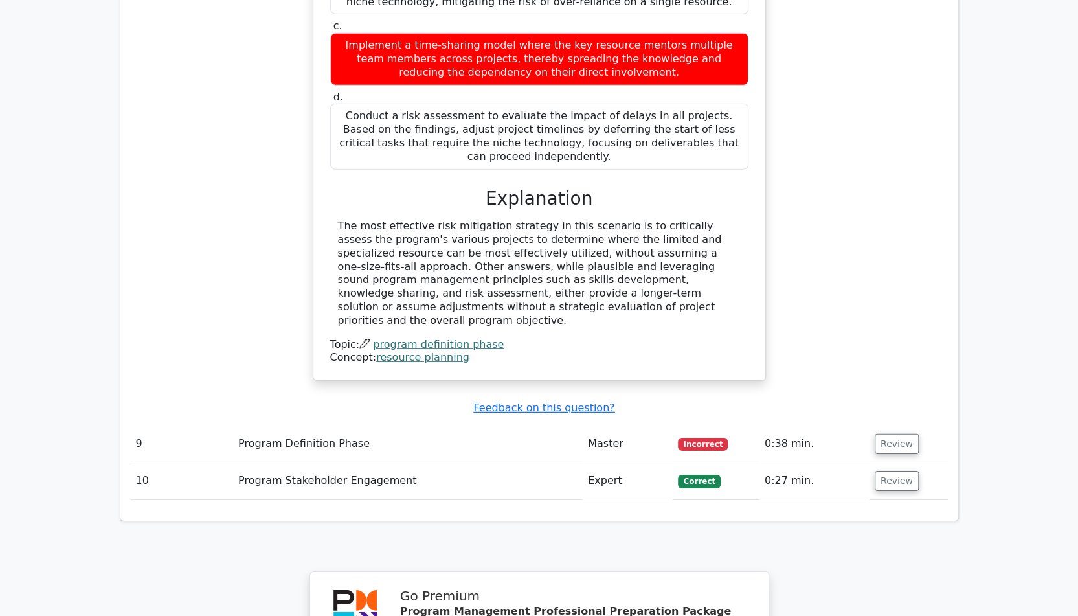
scroll to position [2394, 0]
click at [883, 433] on button "Review" at bounding box center [897, 443] width 44 height 20
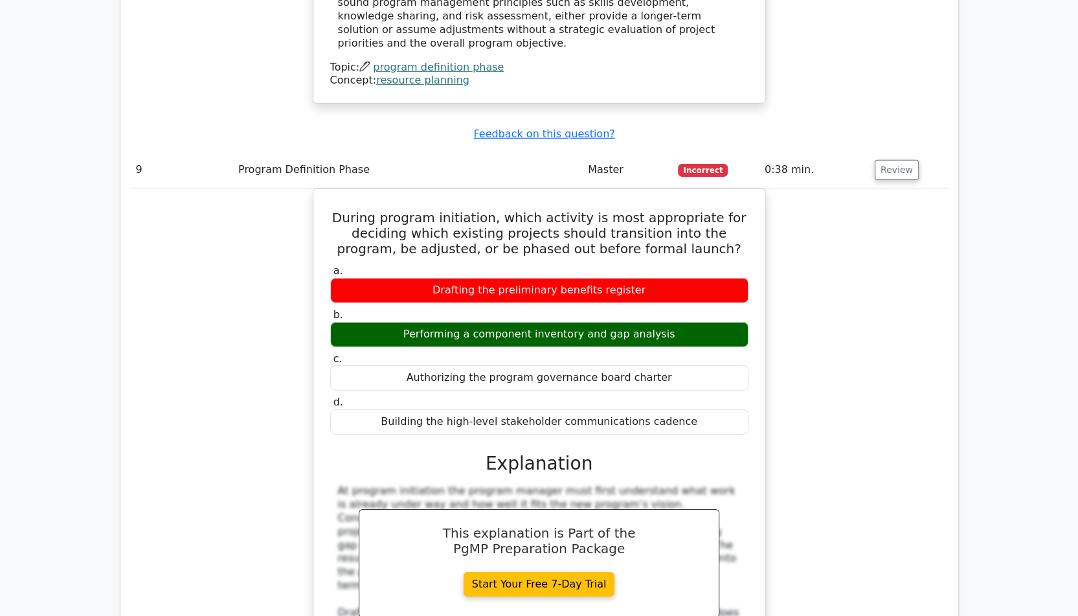
scroll to position [2633, 0]
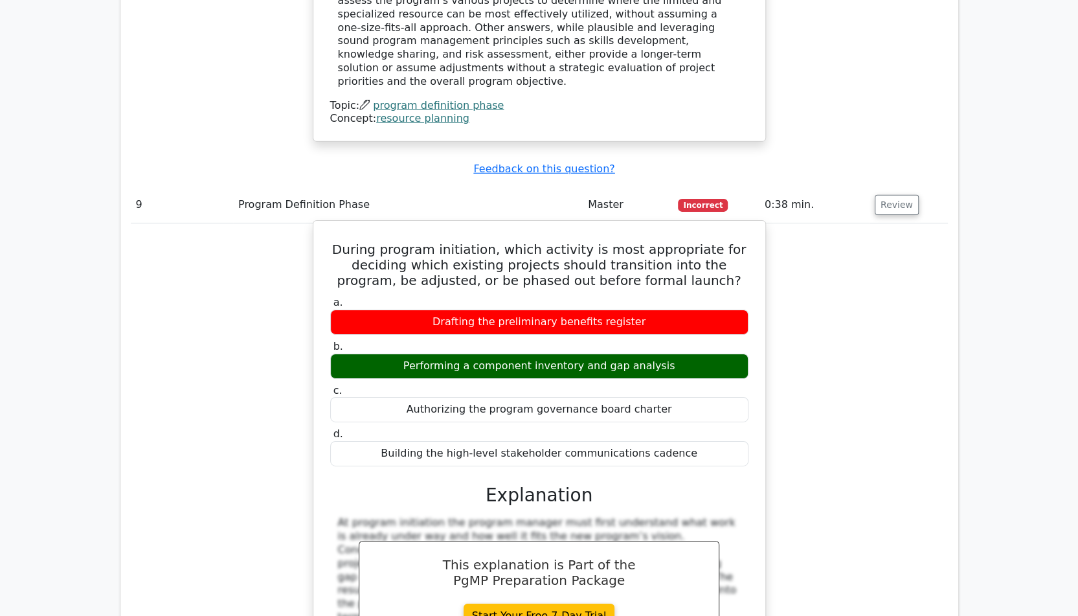
drag, startPoint x: 680, startPoint y: 201, endPoint x: 349, endPoint y: 121, distance: 340.5
click at [349, 226] on div "During program initiation, which activity is most appropriate for deciding whic…" at bounding box center [540, 509] width 442 height 567
copy div "During program initiation, which activity is most appropriate for deciding whic…"
click at [539, 603] on link "Start Your Free 7-Day Trial" at bounding box center [540, 615] width 152 height 25
